Goal: Transaction & Acquisition: Purchase product/service

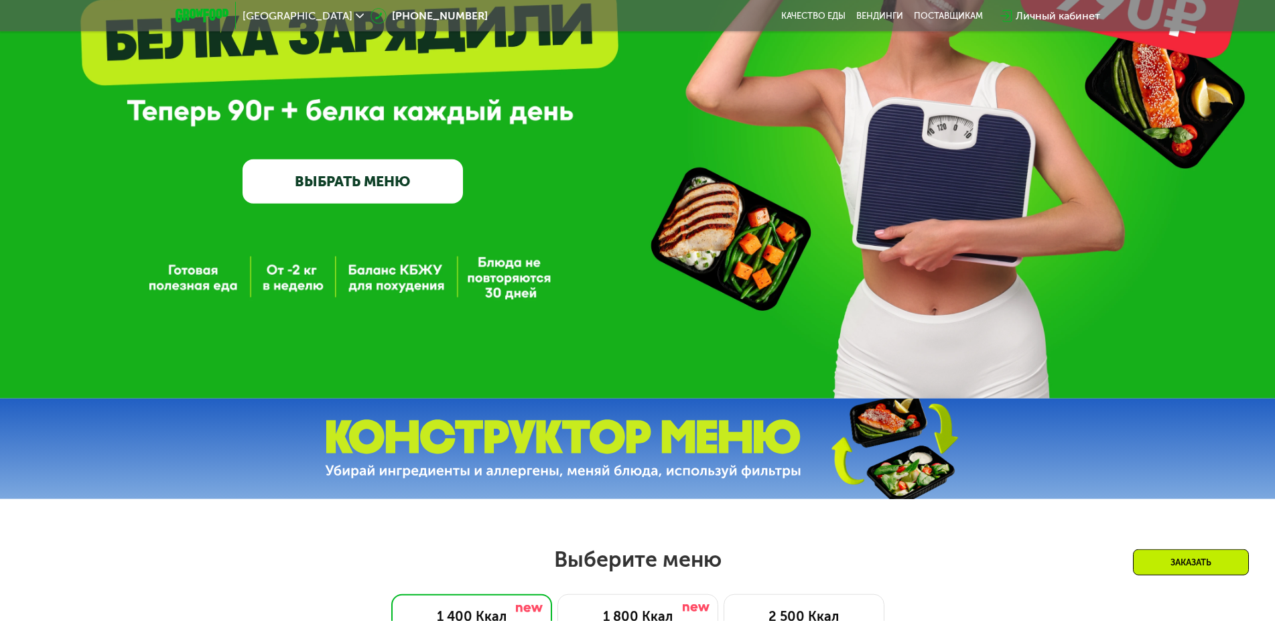
scroll to position [137, 0]
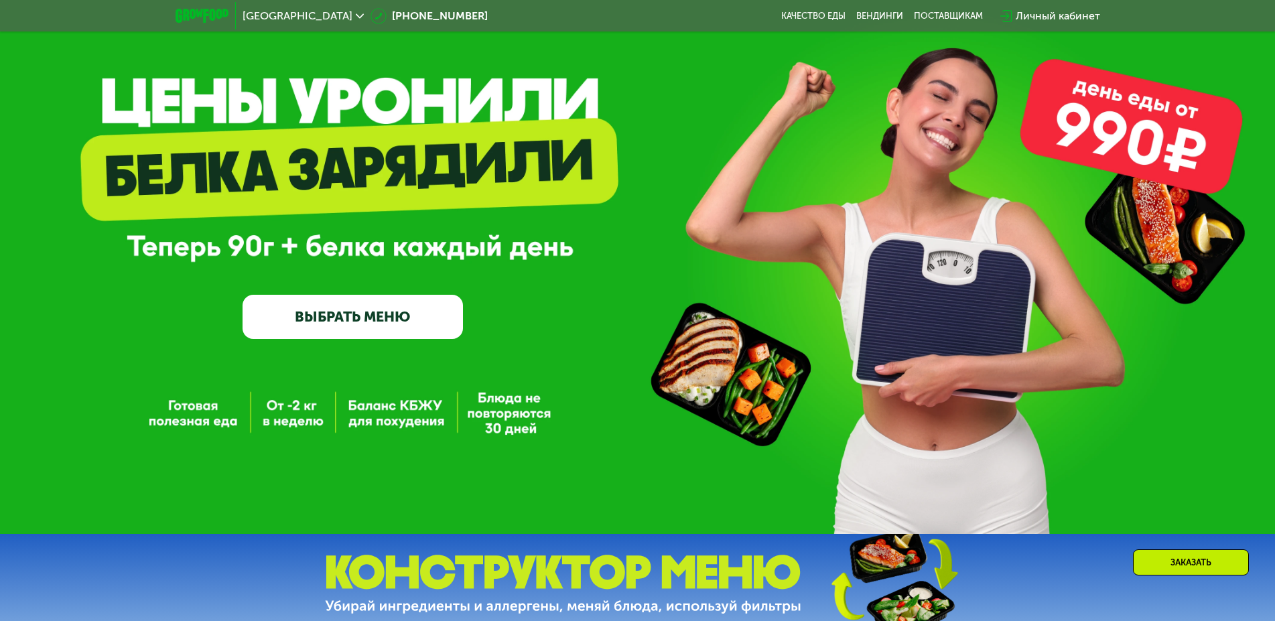
scroll to position [0, 0]
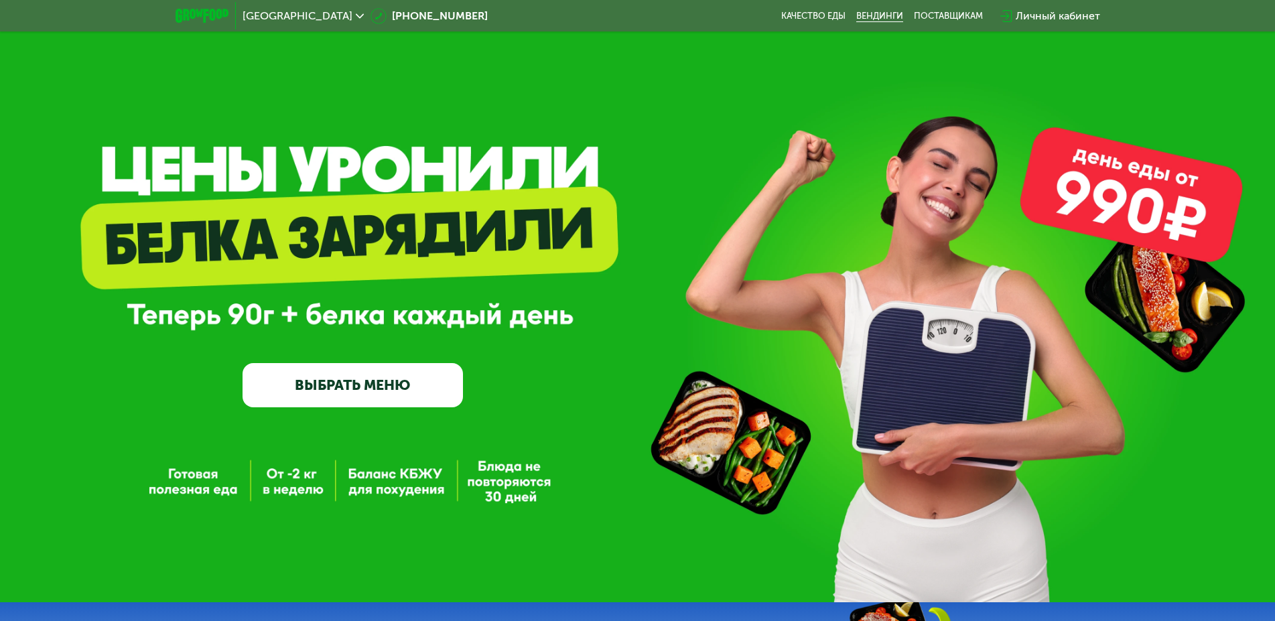
click at [874, 18] on link "Вендинги" at bounding box center [879, 16] width 47 height 11
click at [365, 387] on link "ВЫБРАТЬ МЕНЮ" at bounding box center [353, 385] width 220 height 44
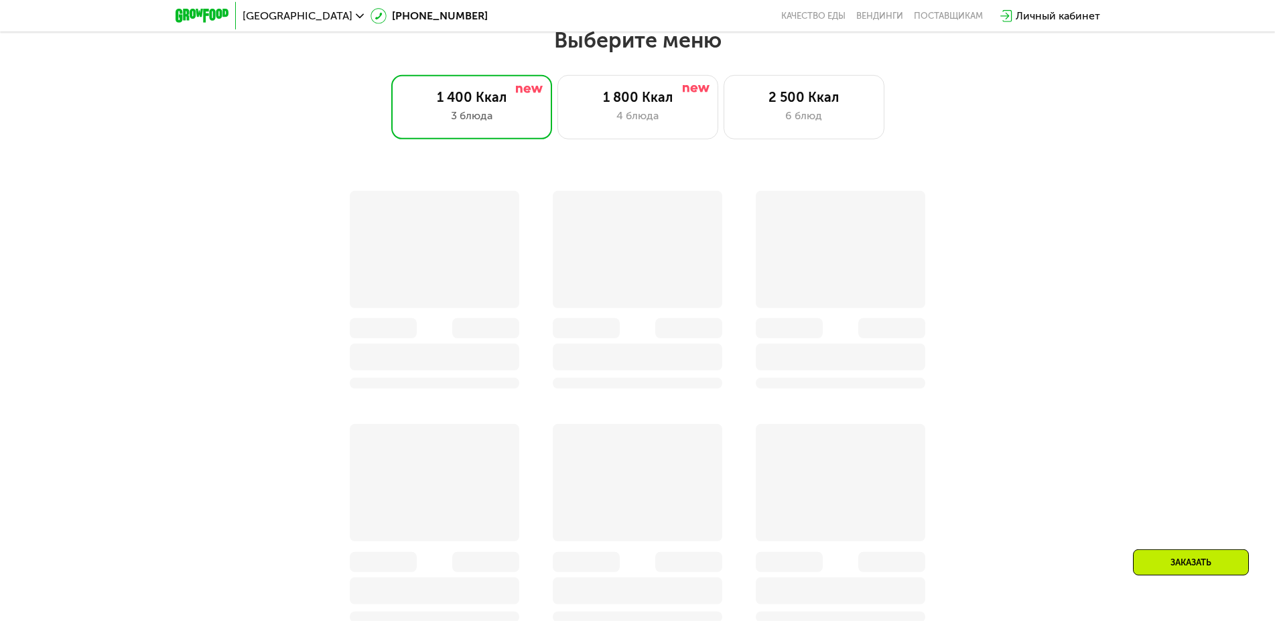
scroll to position [724, 0]
click at [483, 116] on div "3 блюда" at bounding box center [471, 115] width 133 height 16
click at [455, 103] on div "1 400 Ккал" at bounding box center [471, 96] width 133 height 16
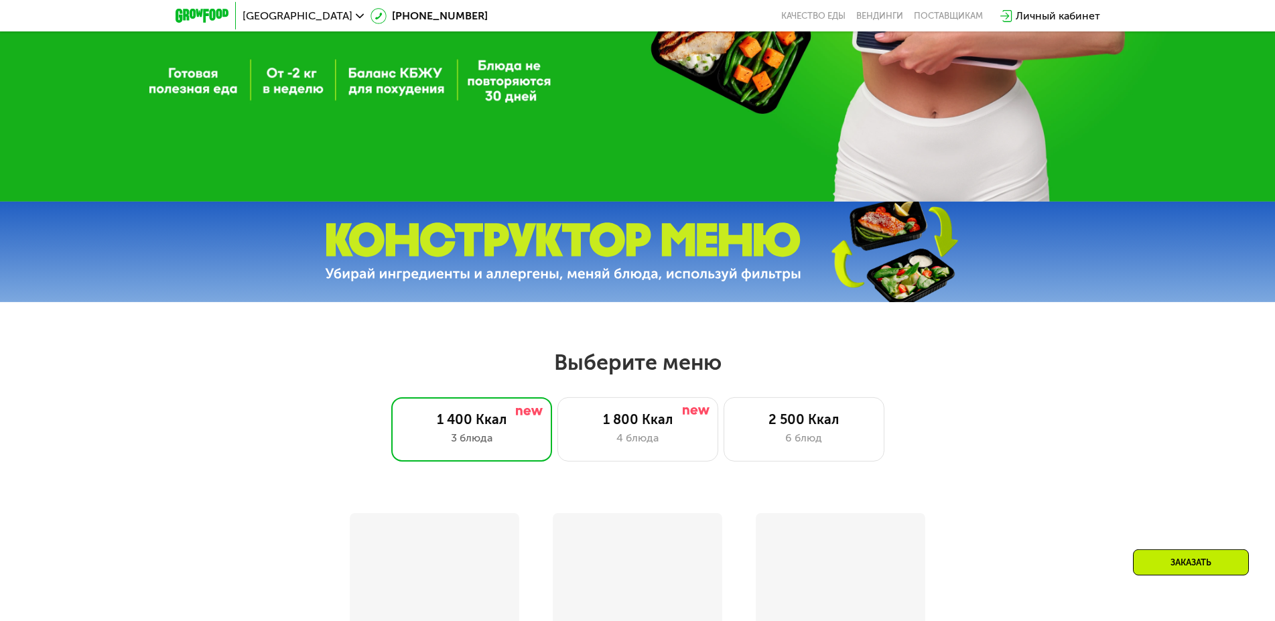
scroll to position [382, 0]
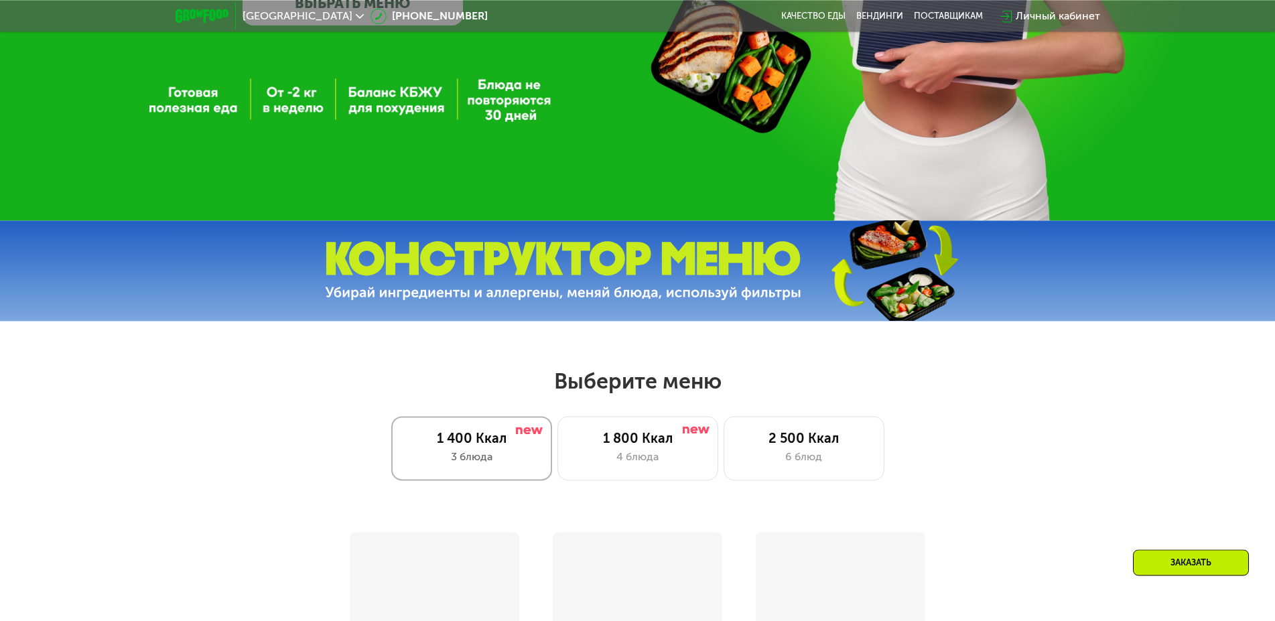
click at [480, 459] on div "3 блюда" at bounding box center [471, 457] width 133 height 16
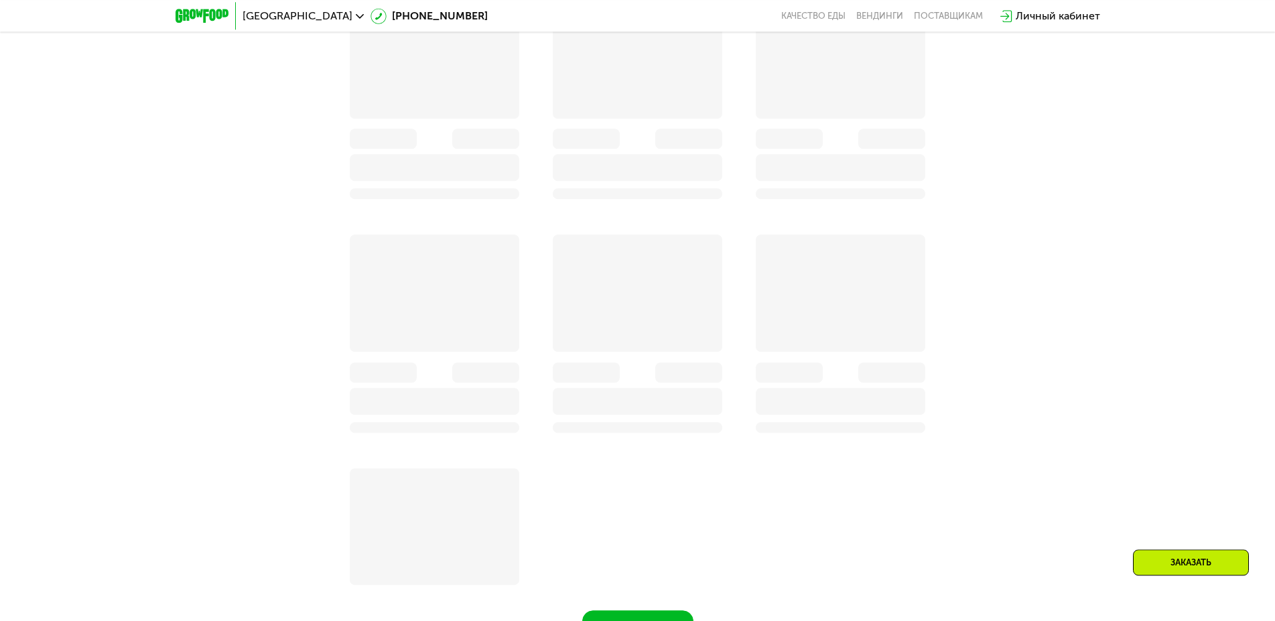
scroll to position [957, 0]
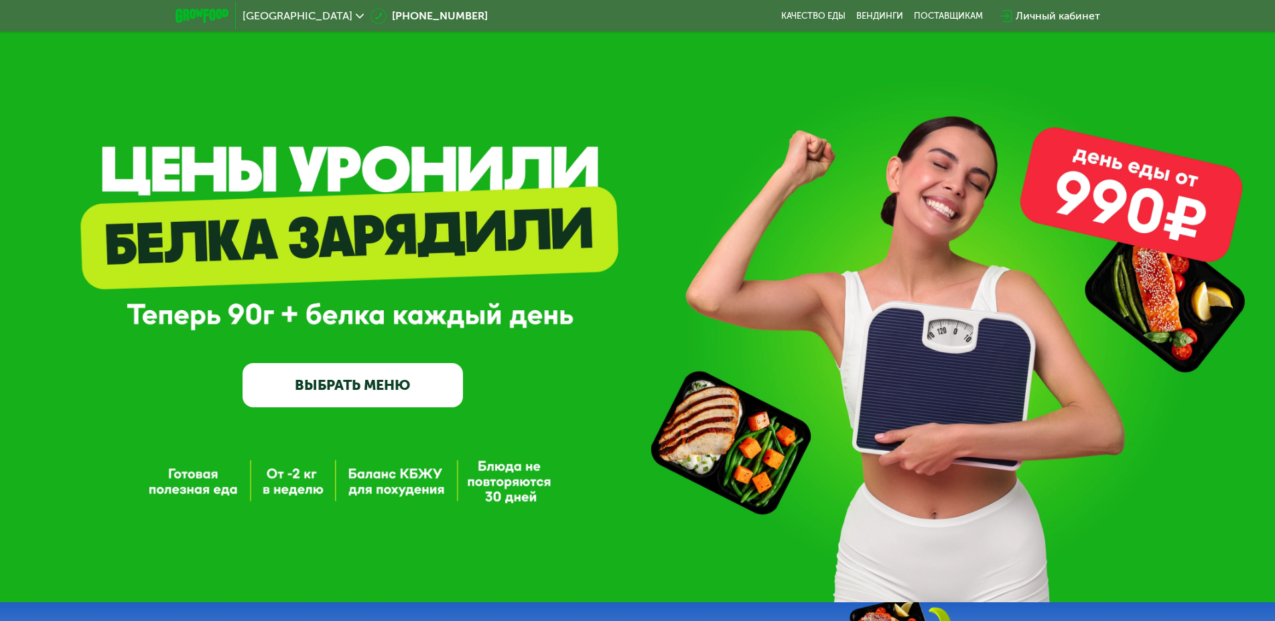
click at [362, 393] on link "ВЫБРАТЬ МЕНЮ" at bounding box center [353, 385] width 220 height 44
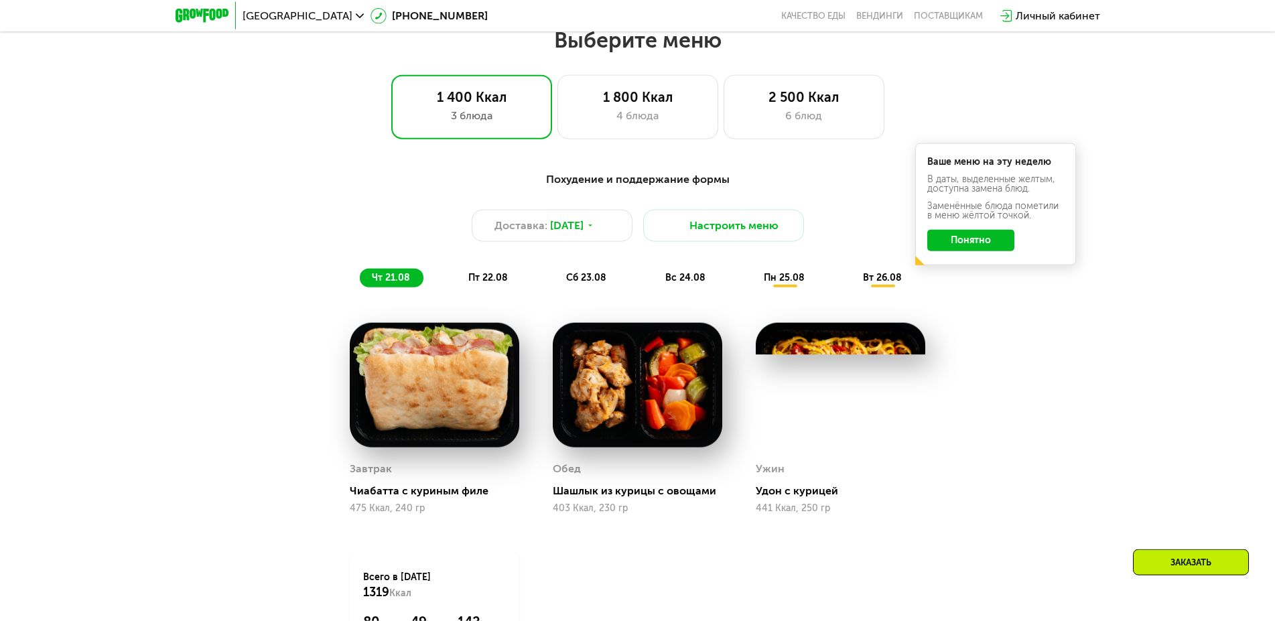
scroll to position [724, 0]
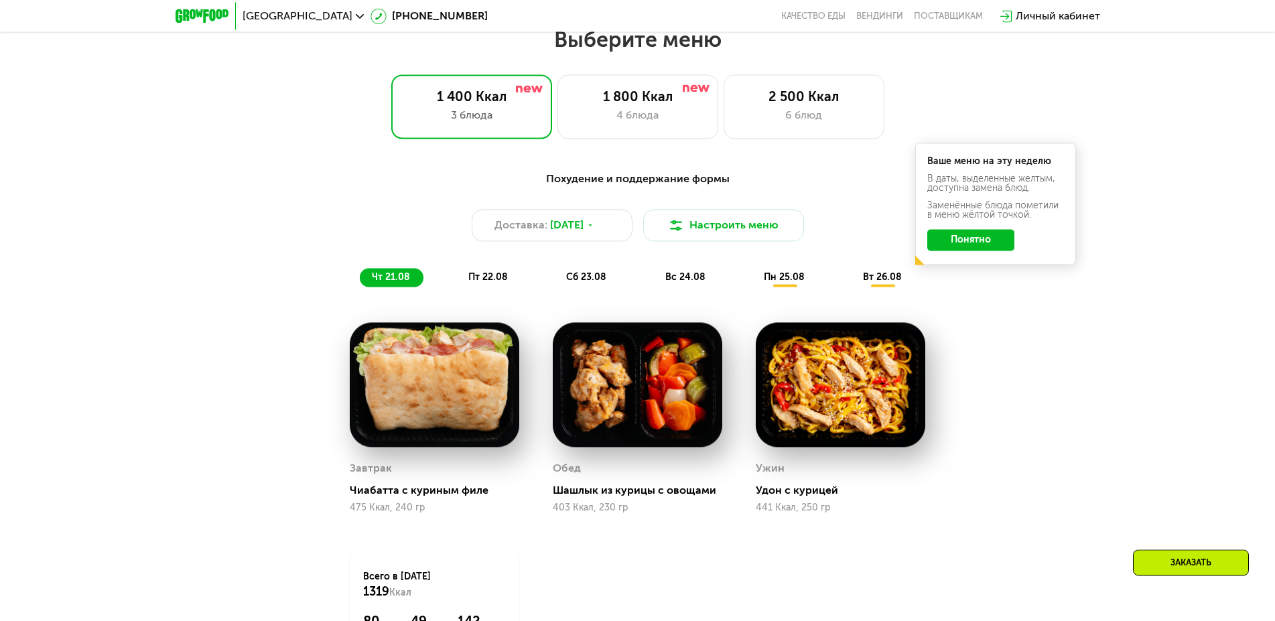
click at [981, 247] on button "Понятно" at bounding box center [970, 239] width 87 height 21
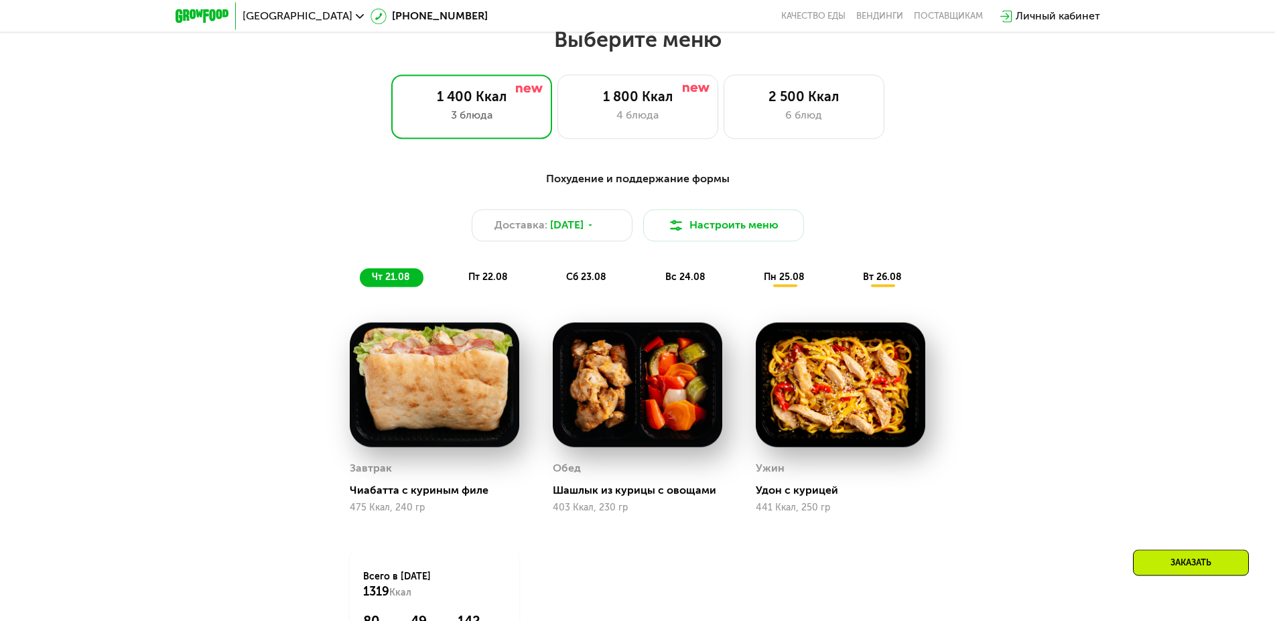
click at [498, 278] on span "пт 22.08" at bounding box center [488, 276] width 40 height 11
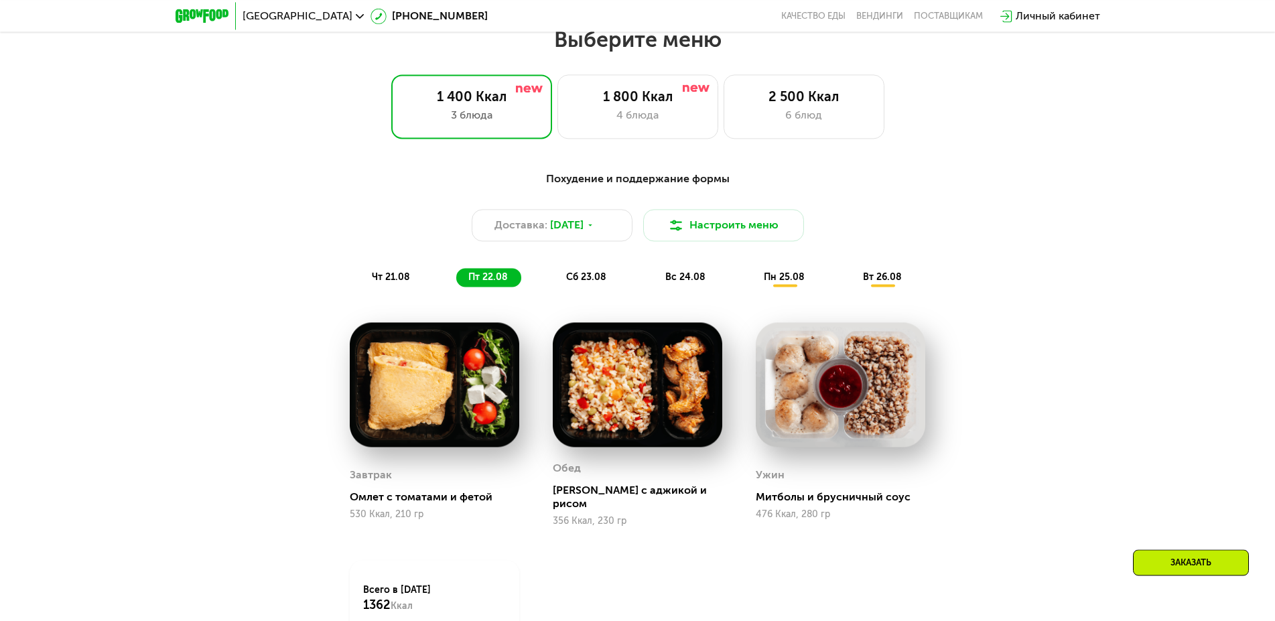
click at [585, 283] on span "сб 23.08" at bounding box center [586, 276] width 40 height 11
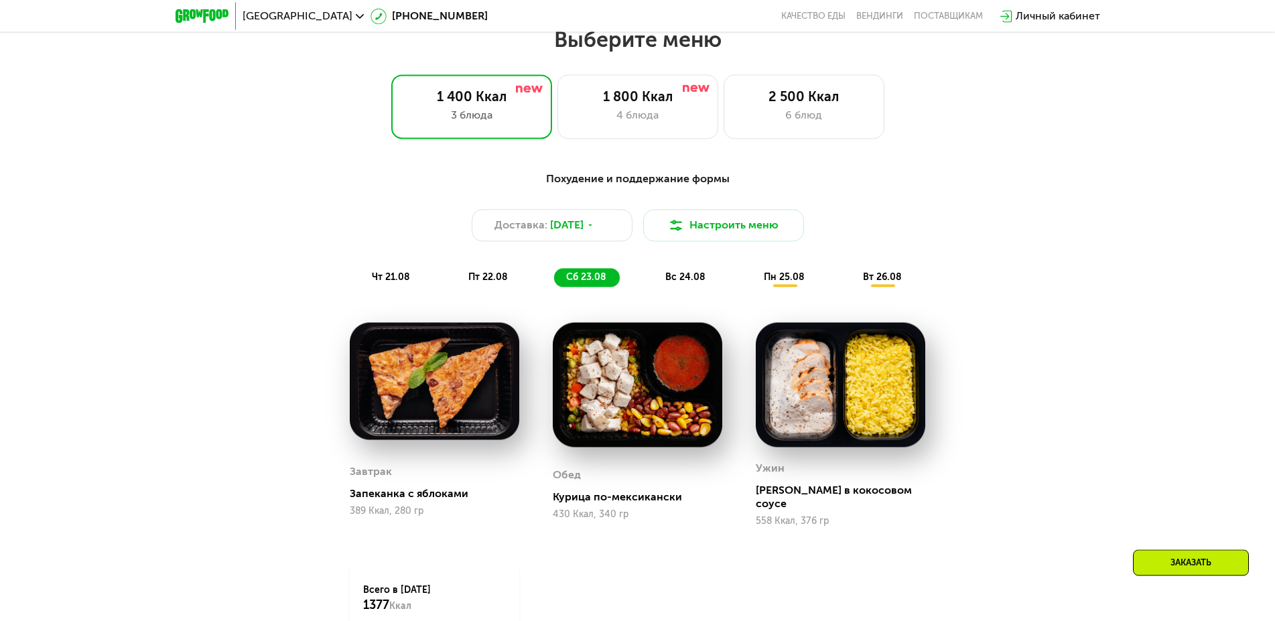
click at [684, 280] on span "вс 24.08" at bounding box center [685, 276] width 40 height 11
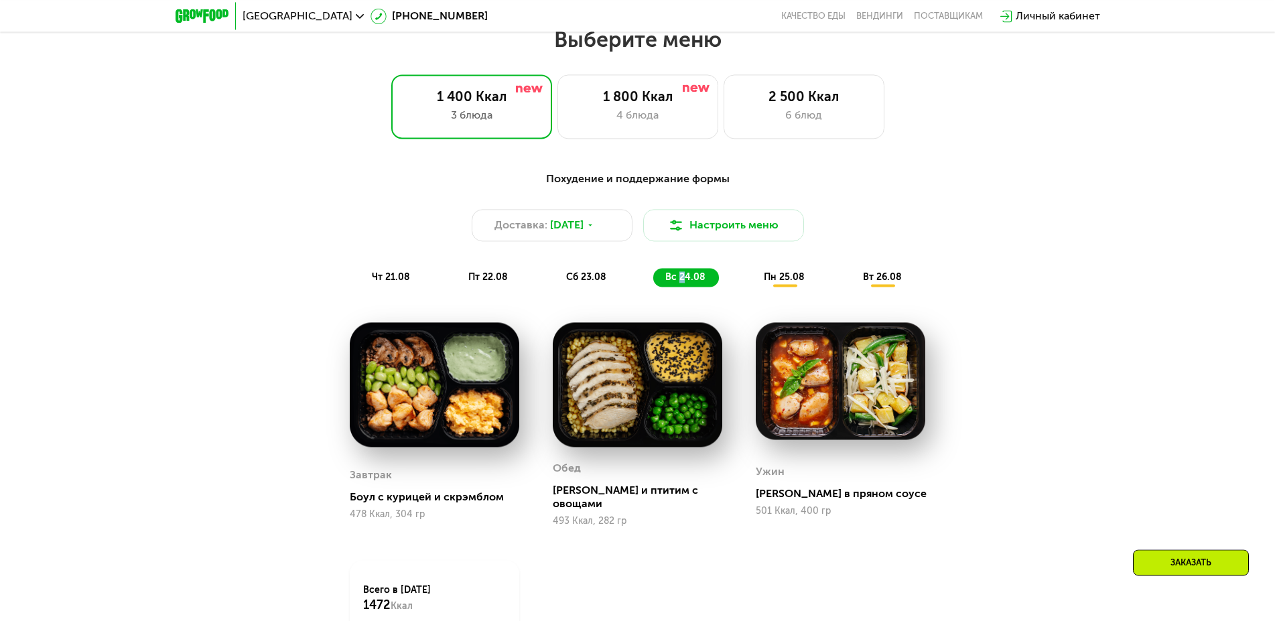
click at [851, 287] on div "пн 25.08" at bounding box center [883, 277] width 64 height 19
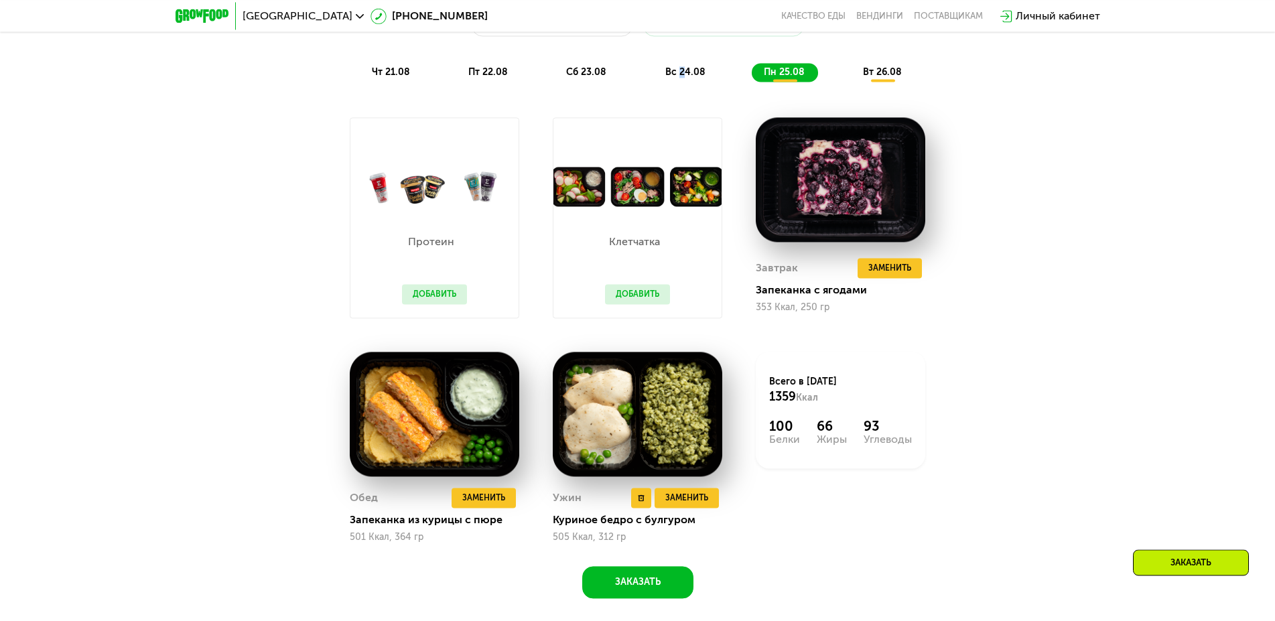
scroll to position [655, 0]
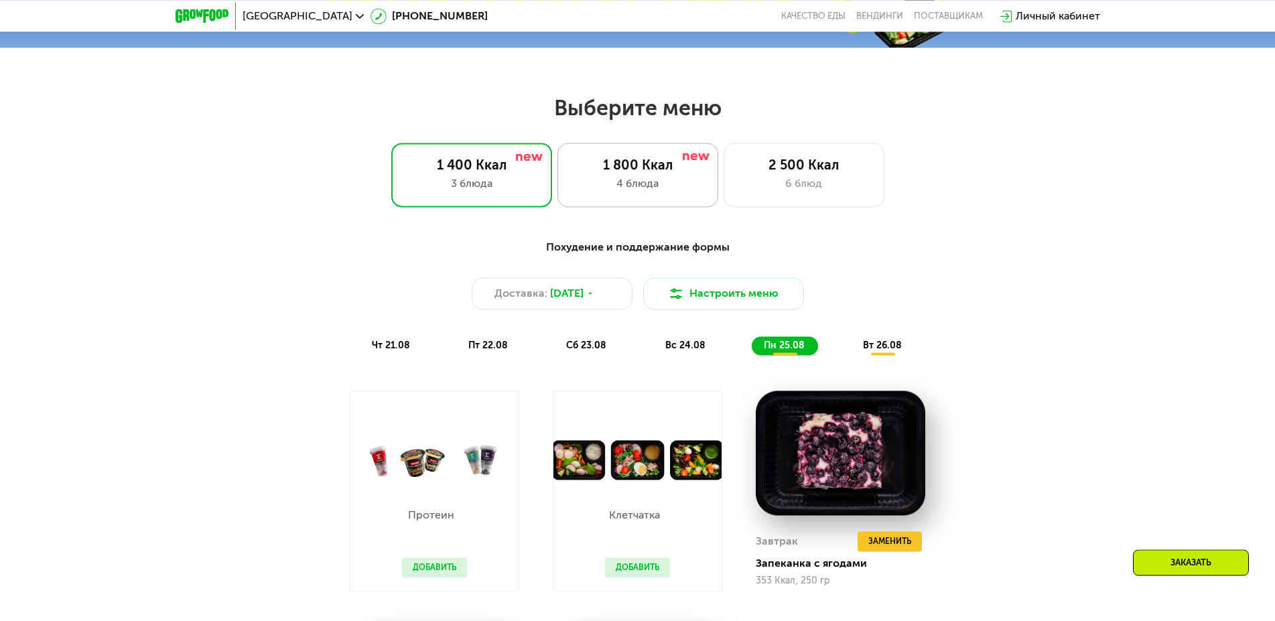
click at [724, 200] on div "1 800 Ккал 4 блюда" at bounding box center [804, 175] width 161 height 64
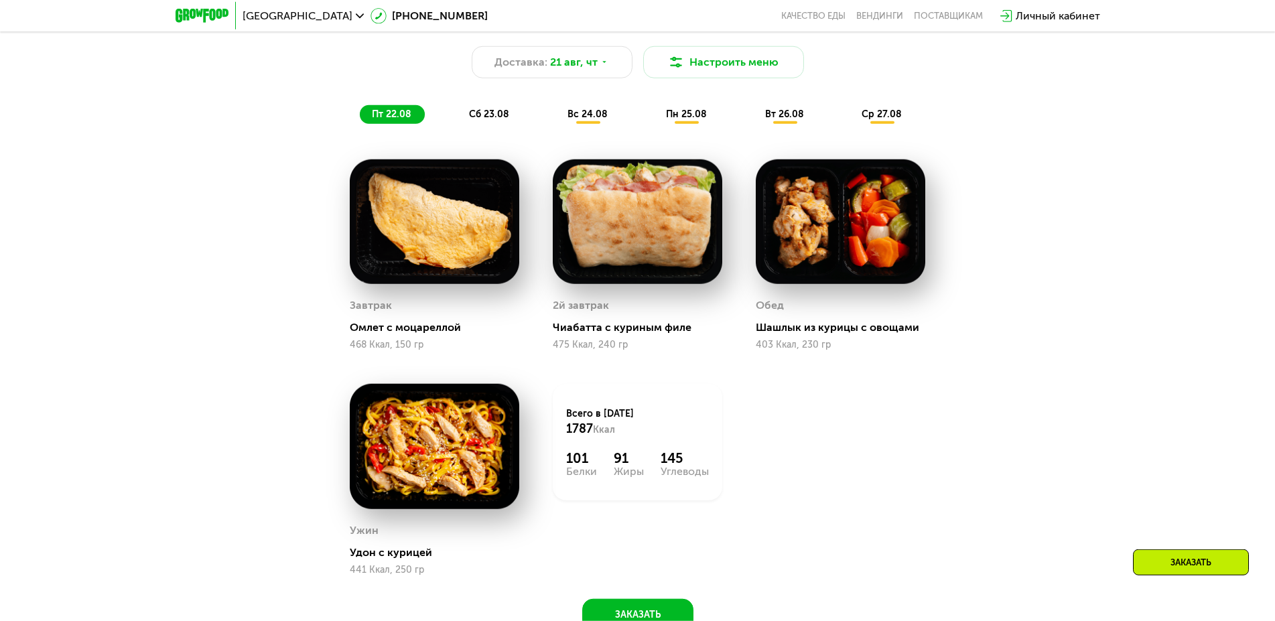
scroll to position [929, 0]
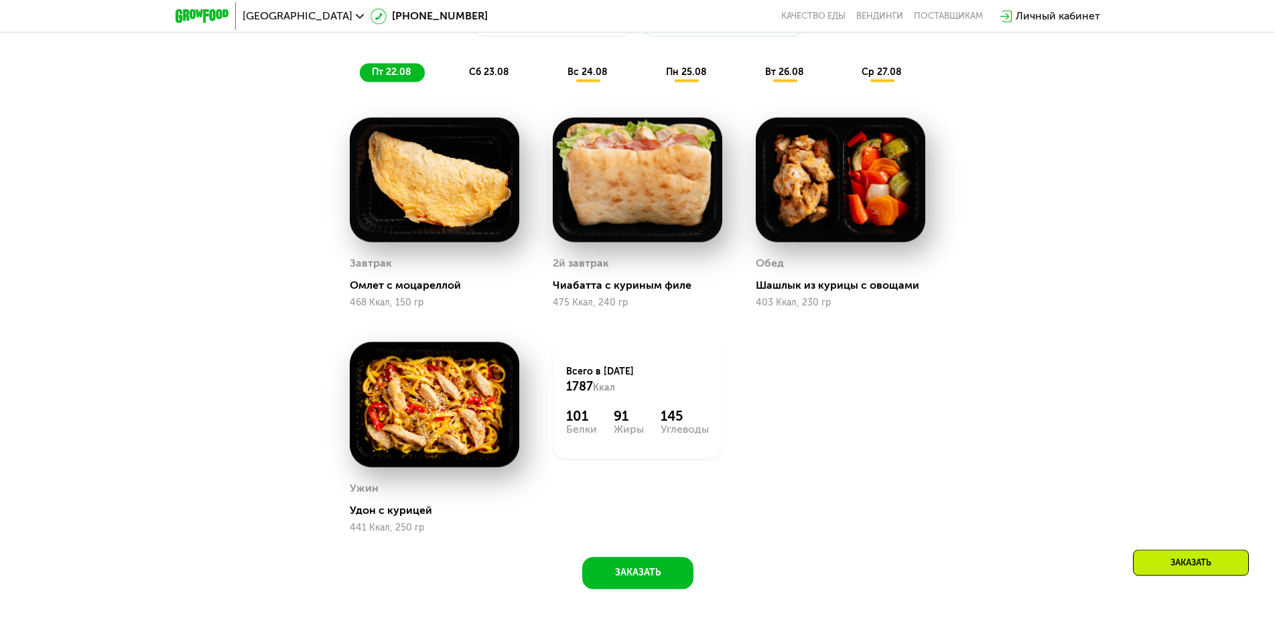
click at [753, 82] on div "пн 25.08" at bounding box center [785, 72] width 64 height 19
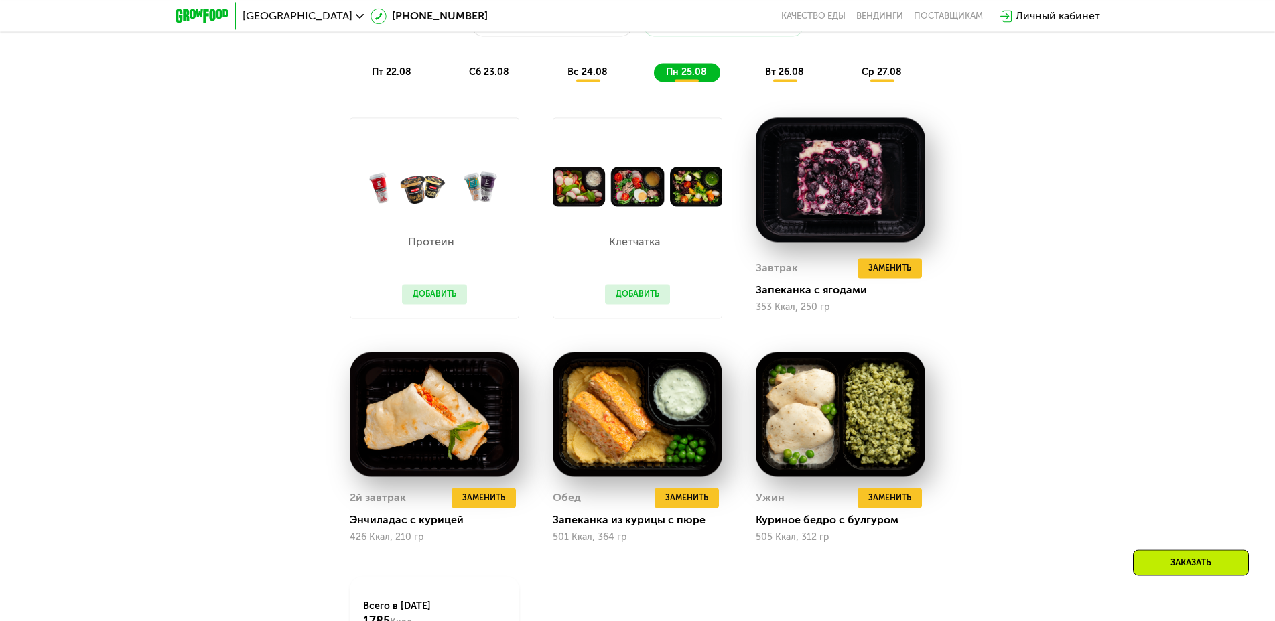
click at [783, 72] on span "вт 26.08" at bounding box center [784, 71] width 39 height 11
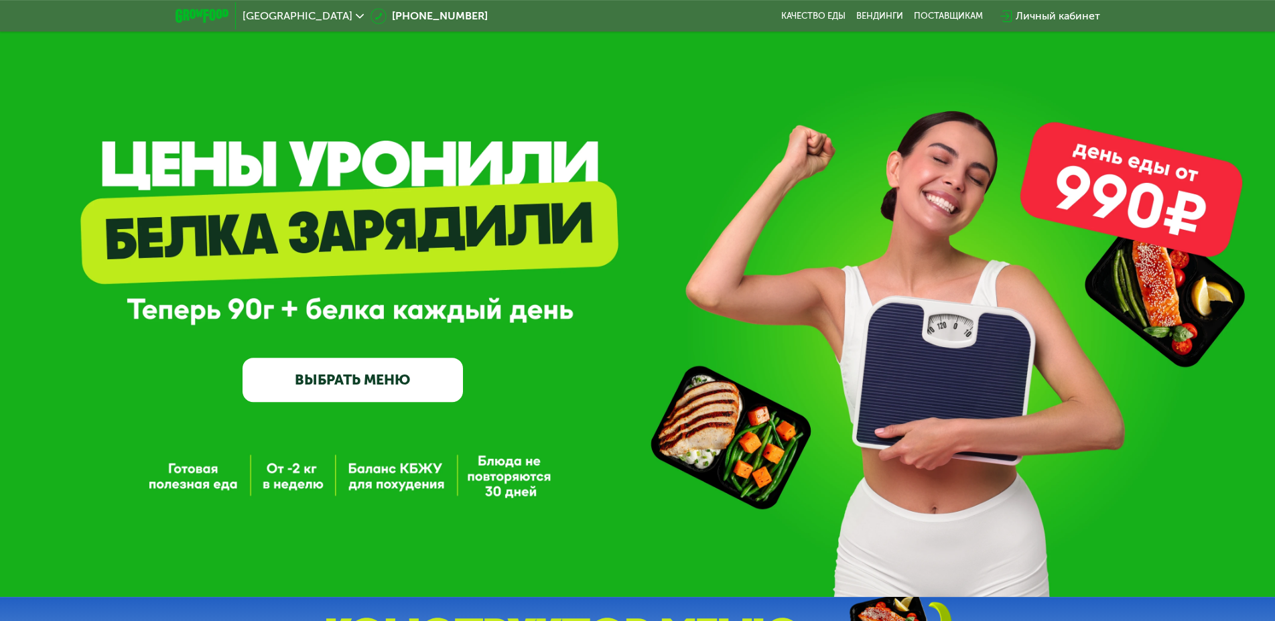
scroll to position [0, 0]
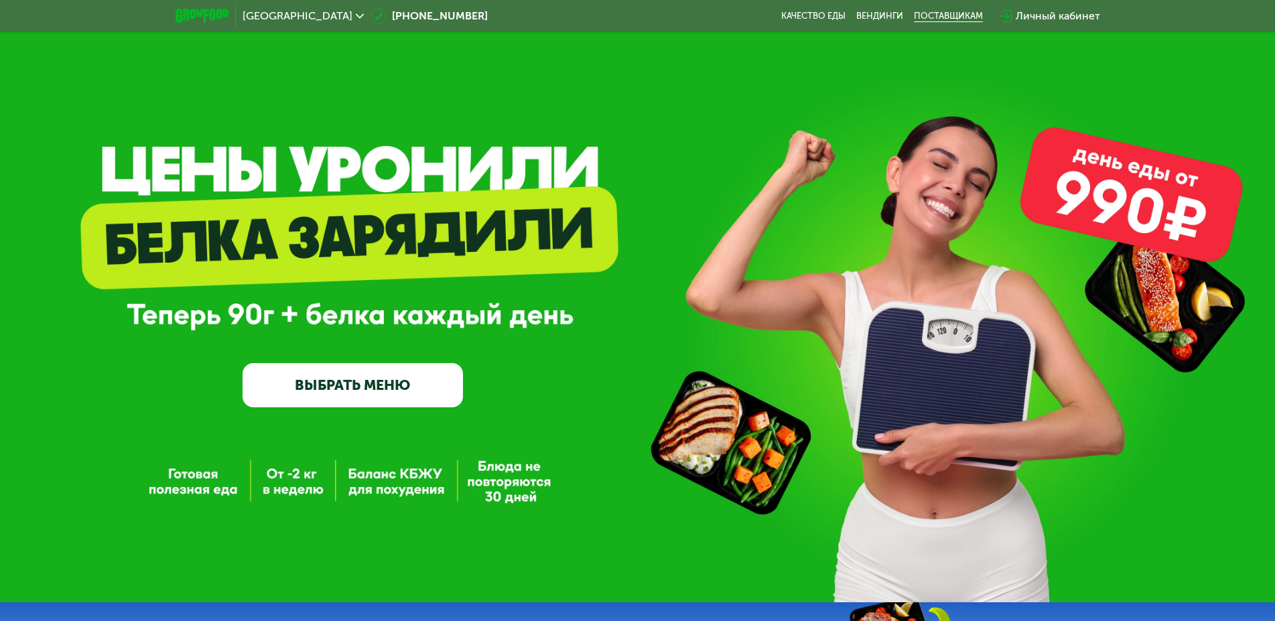
click at [945, 17] on div "поставщикам" at bounding box center [948, 16] width 69 height 11
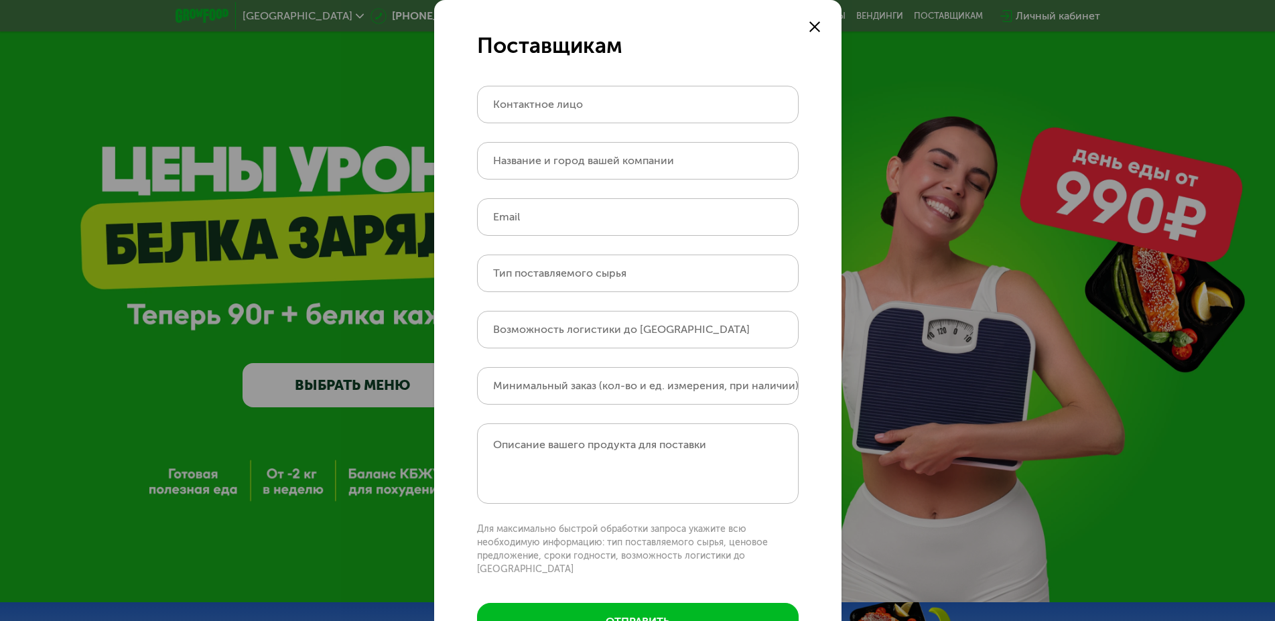
click at [810, 25] on use at bounding box center [815, 26] width 11 height 11
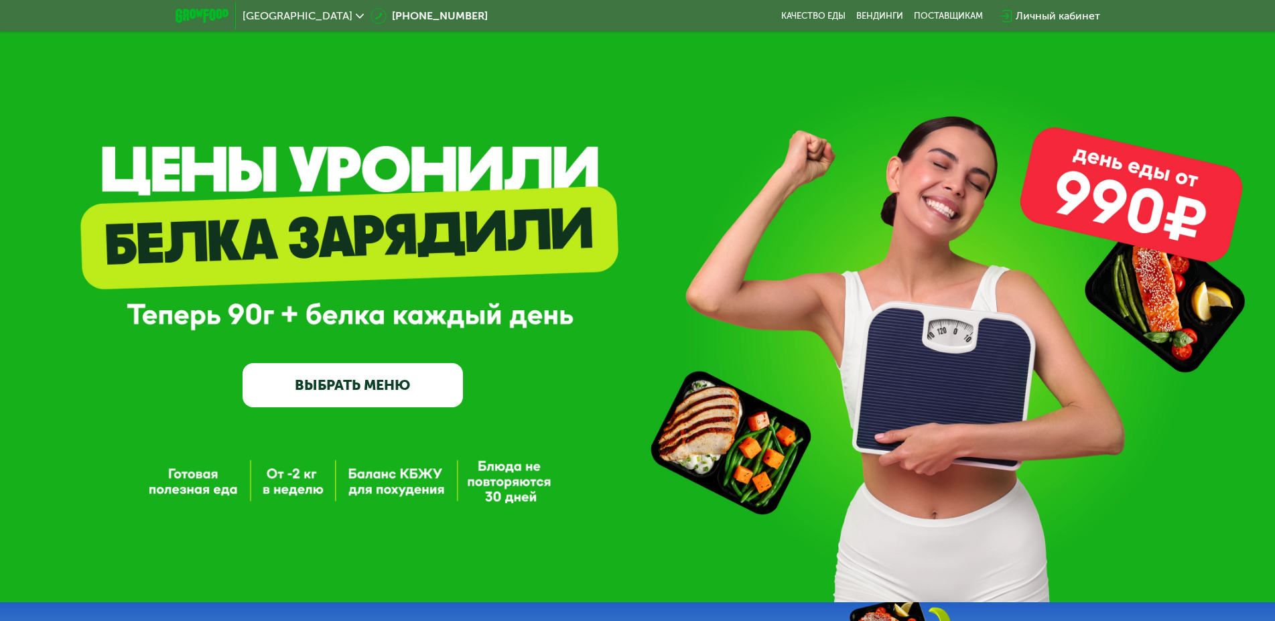
click at [389, 490] on div "GrowFood — доставка правильного питания ВЫБРАТЬ МЕНЮ" at bounding box center [637, 301] width 1275 height 602
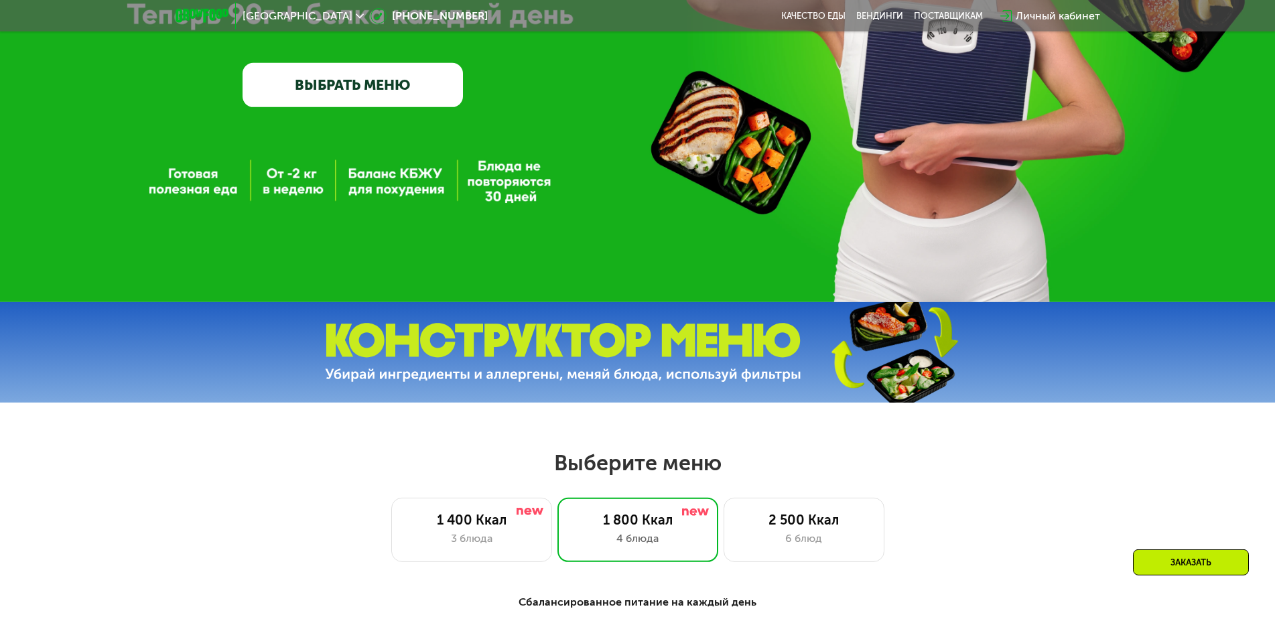
scroll to position [342, 0]
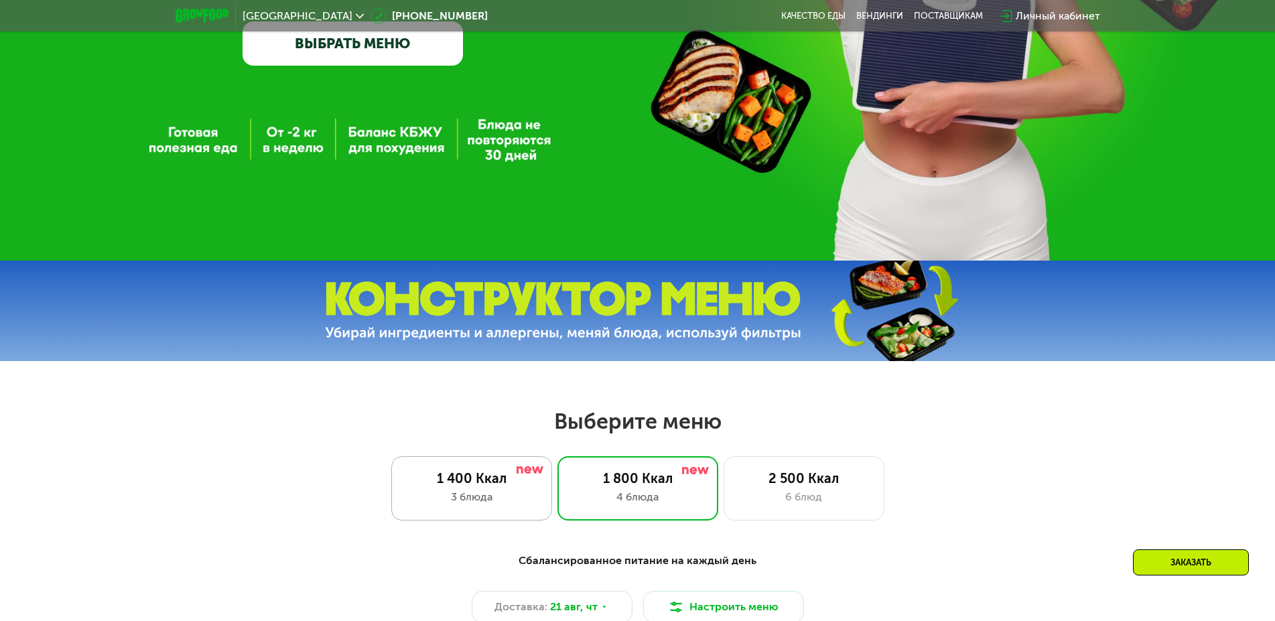
click at [473, 501] on div "3 блюда" at bounding box center [471, 497] width 133 height 16
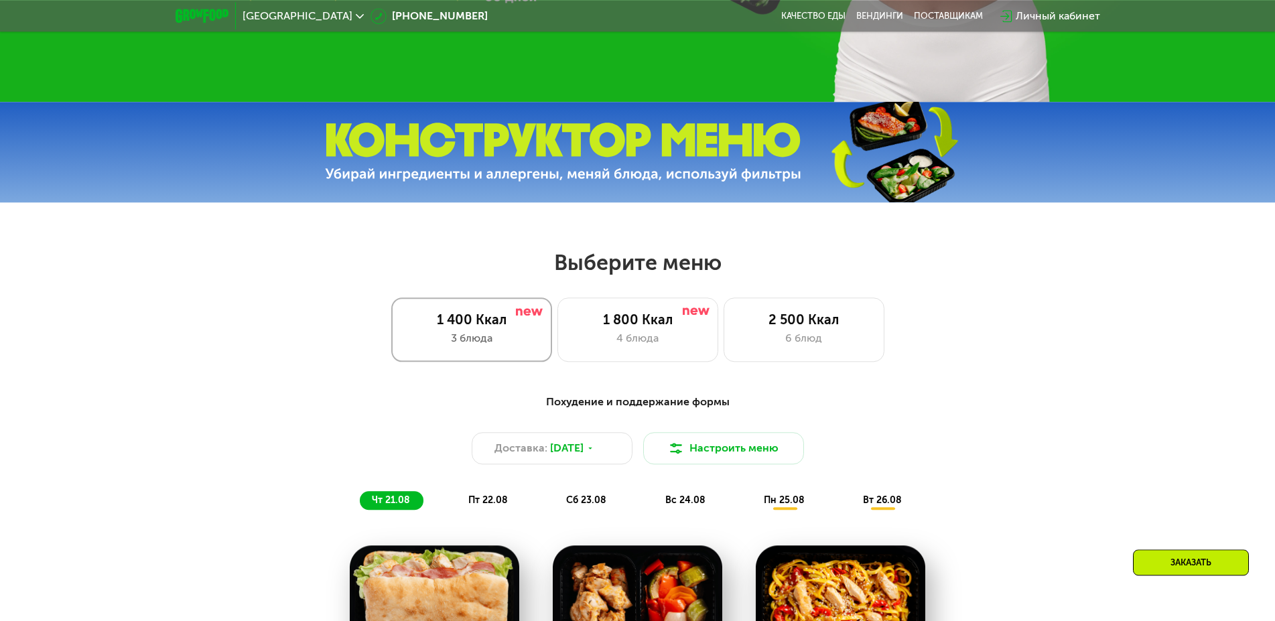
scroll to position [547, 0]
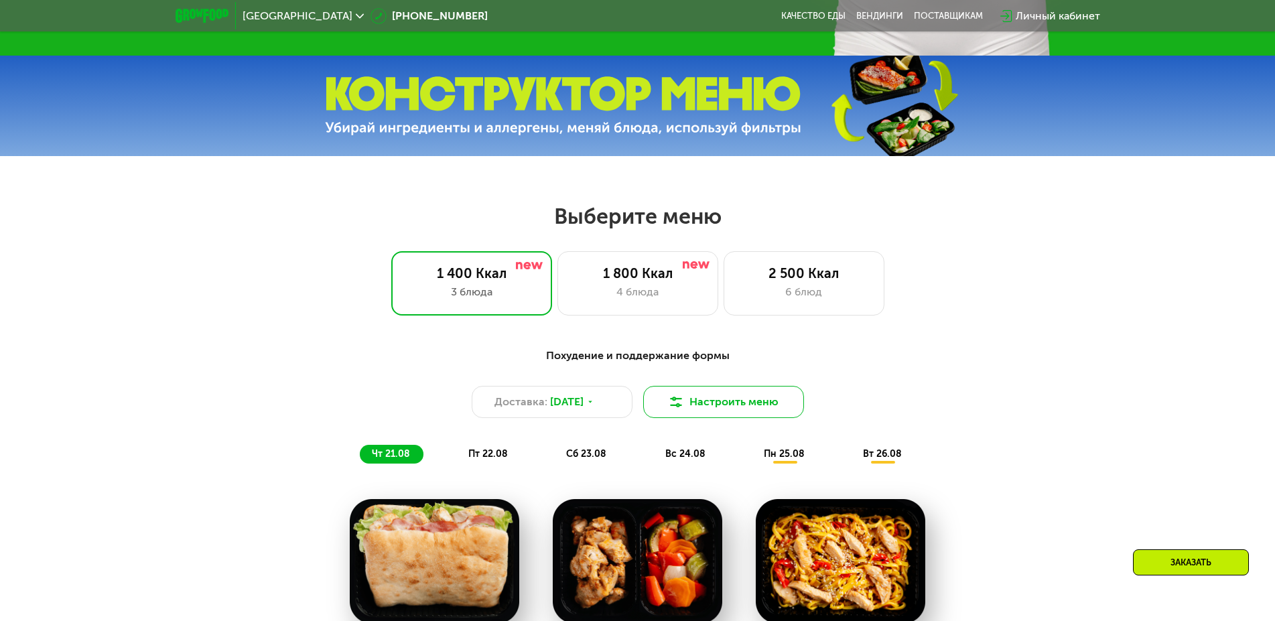
click at [710, 417] on button "Настроить меню" at bounding box center [723, 402] width 161 height 32
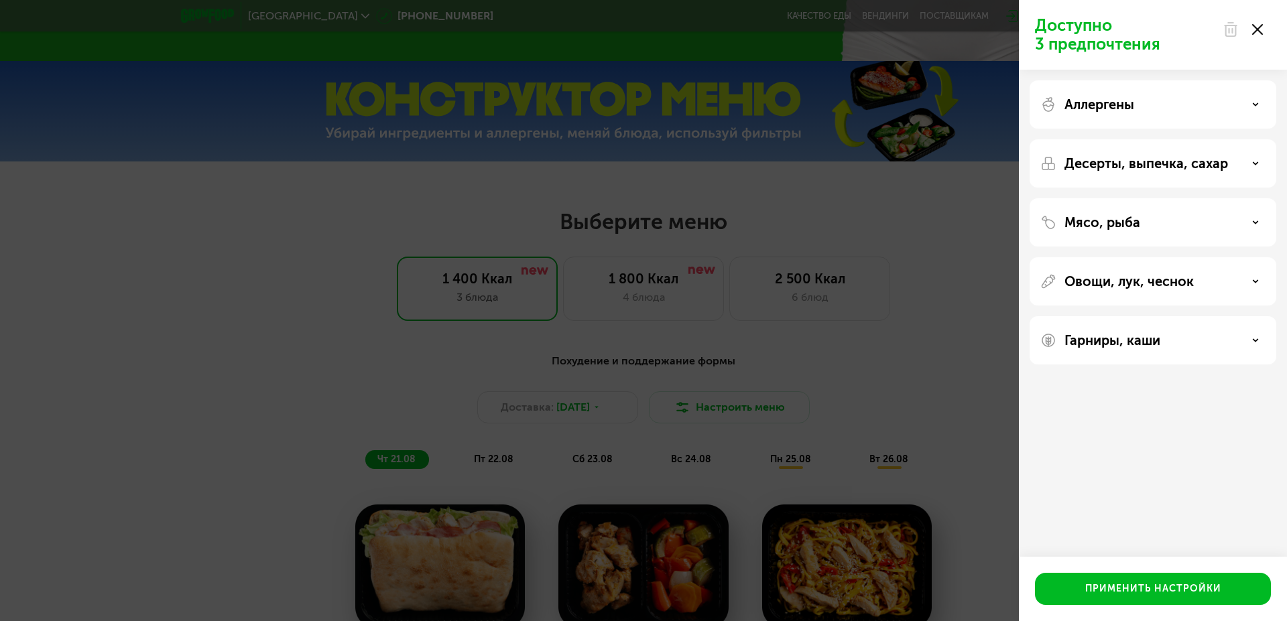
click at [1259, 27] on use at bounding box center [1257, 29] width 11 height 11
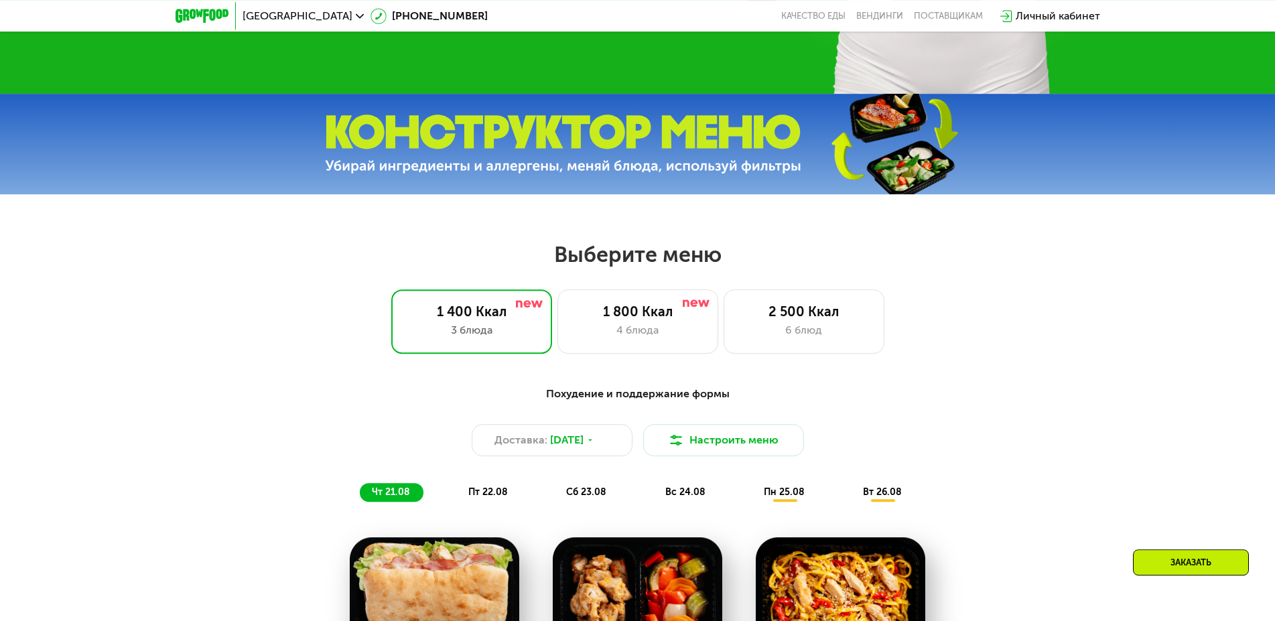
scroll to position [478, 0]
